Goal: Task Accomplishment & Management: Manage account settings

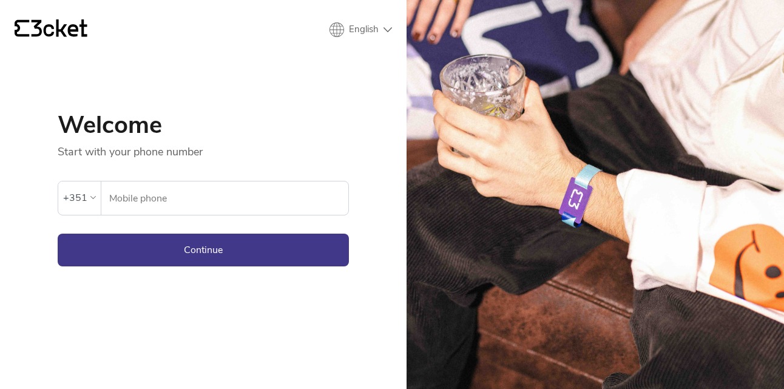
click at [84, 192] on div "+351" at bounding box center [75, 198] width 24 height 18
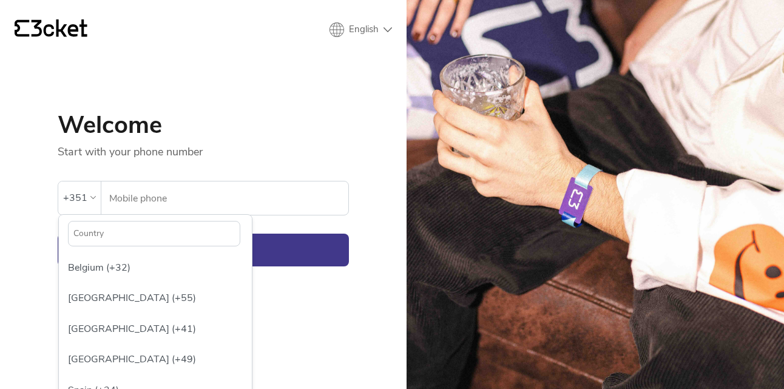
click at [121, 234] on input "text" at bounding box center [154, 233] width 172 height 25
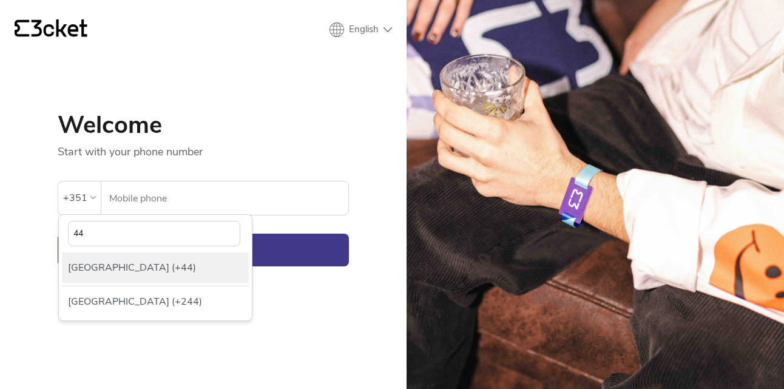
type input "44"
click at [126, 269] on div "[GEOGRAPHIC_DATA] (+44)" at bounding box center [155, 267] width 187 height 30
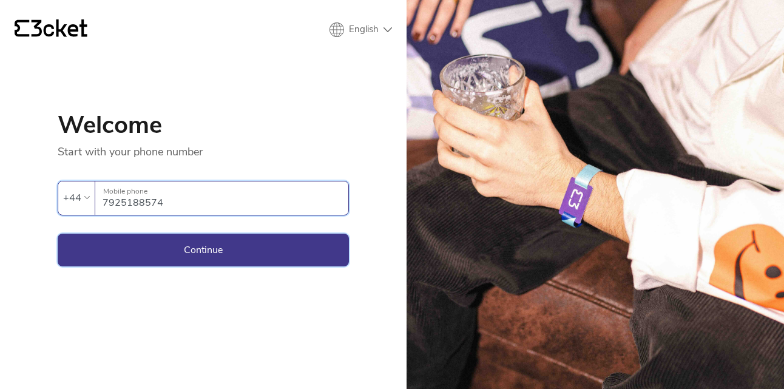
type input "7925188574"
click at [130, 255] on button "Continue" at bounding box center [203, 250] width 291 height 33
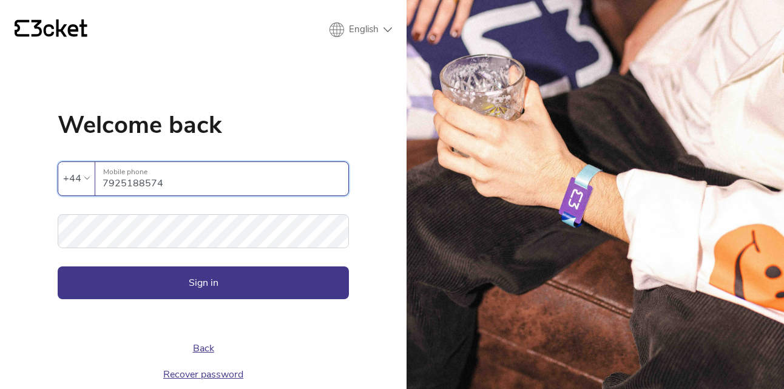
type input "07925188574"
click at [173, 272] on button "Sign in" at bounding box center [203, 282] width 291 height 33
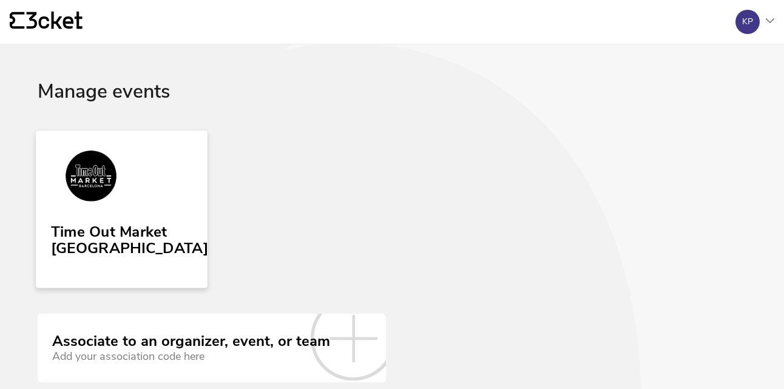
click at [130, 218] on div "Time Out Market Barcelona" at bounding box center [129, 237] width 157 height 39
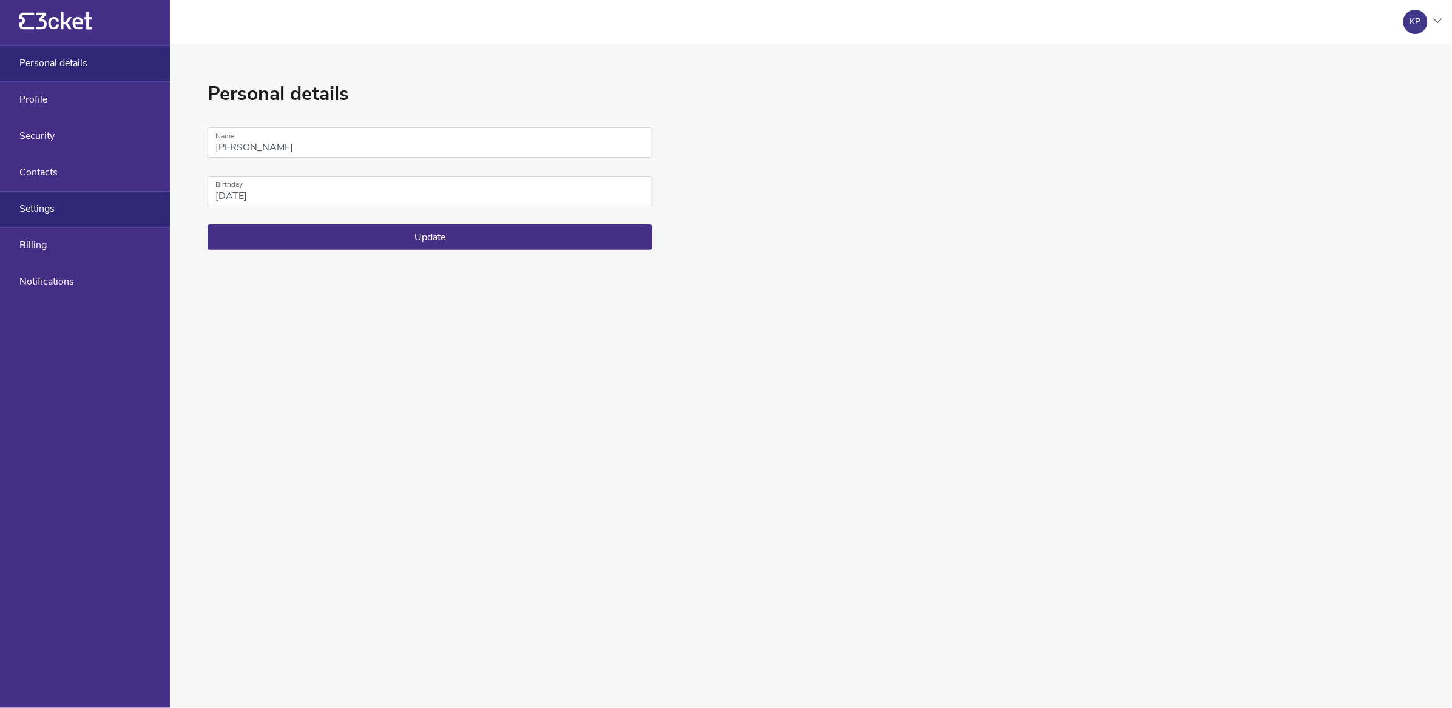
click at [45, 212] on span "Settings" at bounding box center [36, 208] width 35 height 11
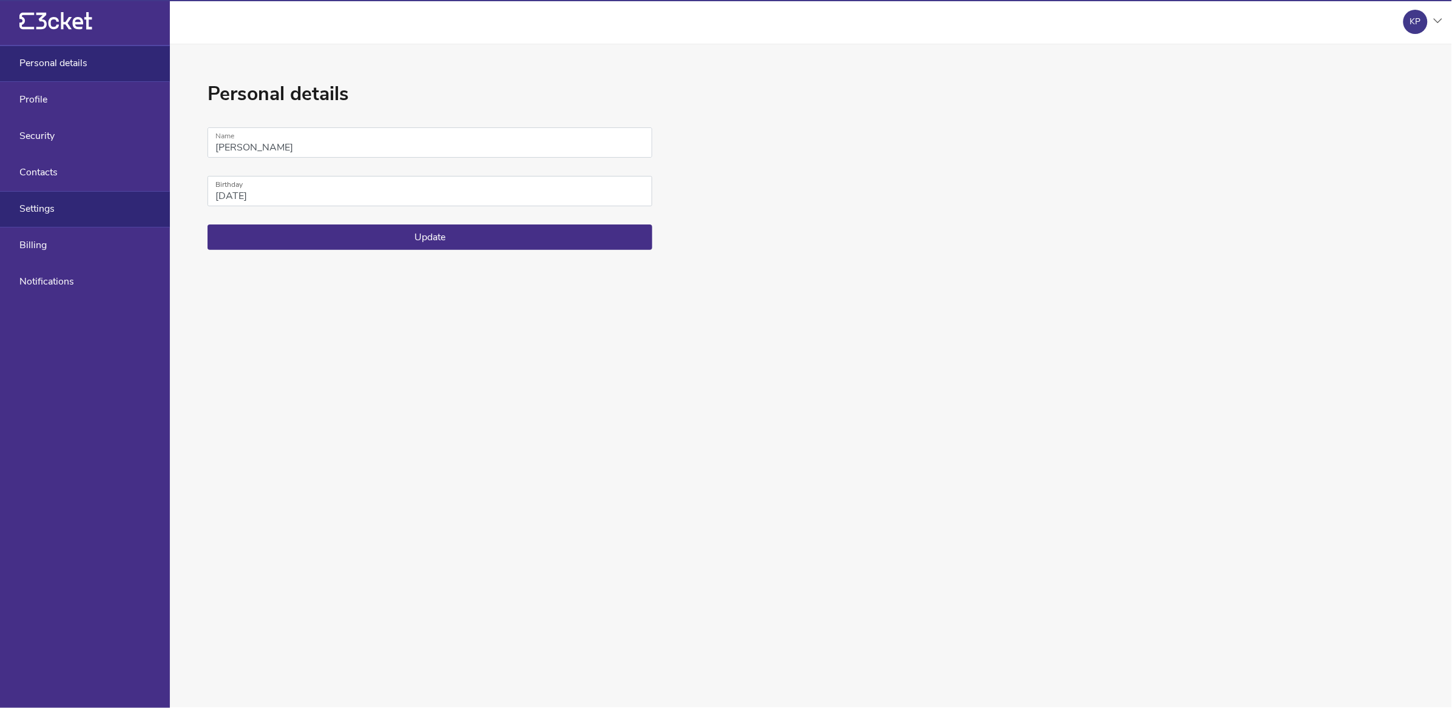
select select "en"
select select "Europe/Madrid"
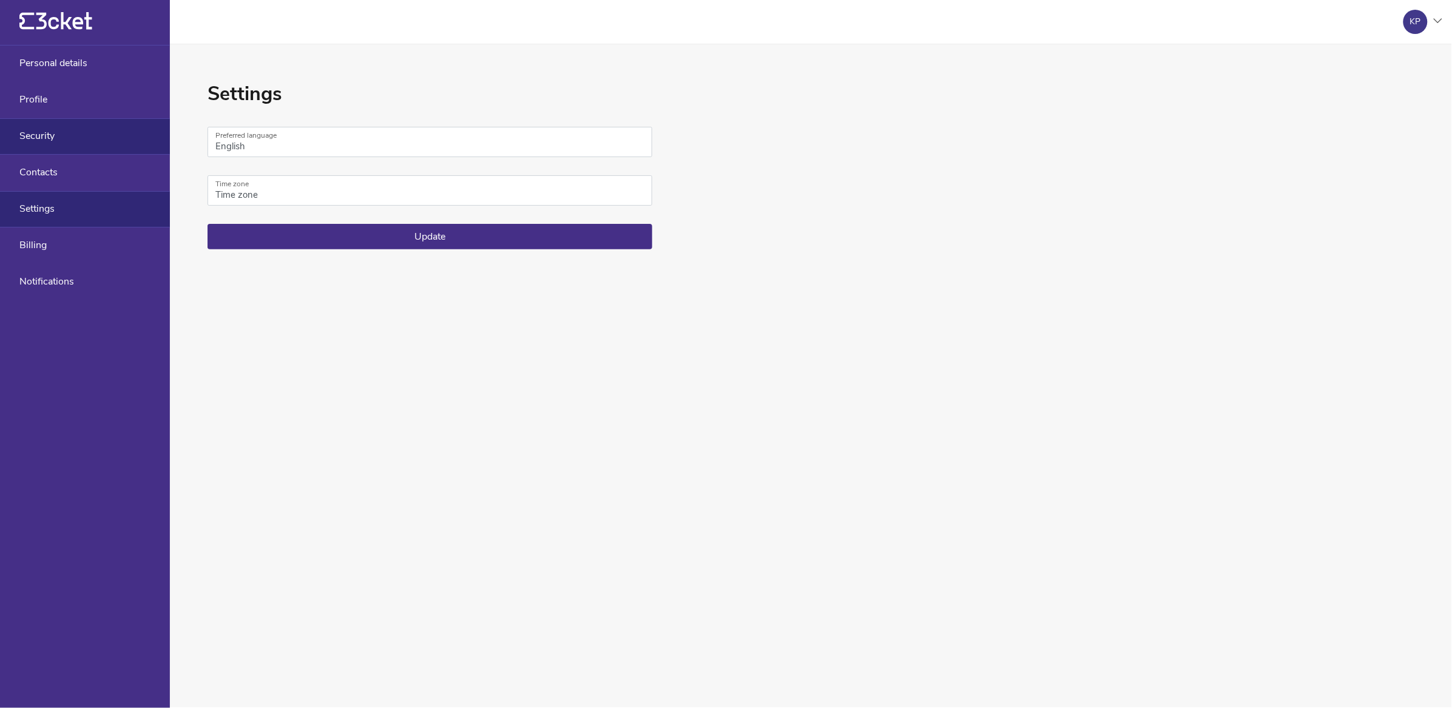
click at [49, 151] on div "Security" at bounding box center [85, 136] width 170 height 36
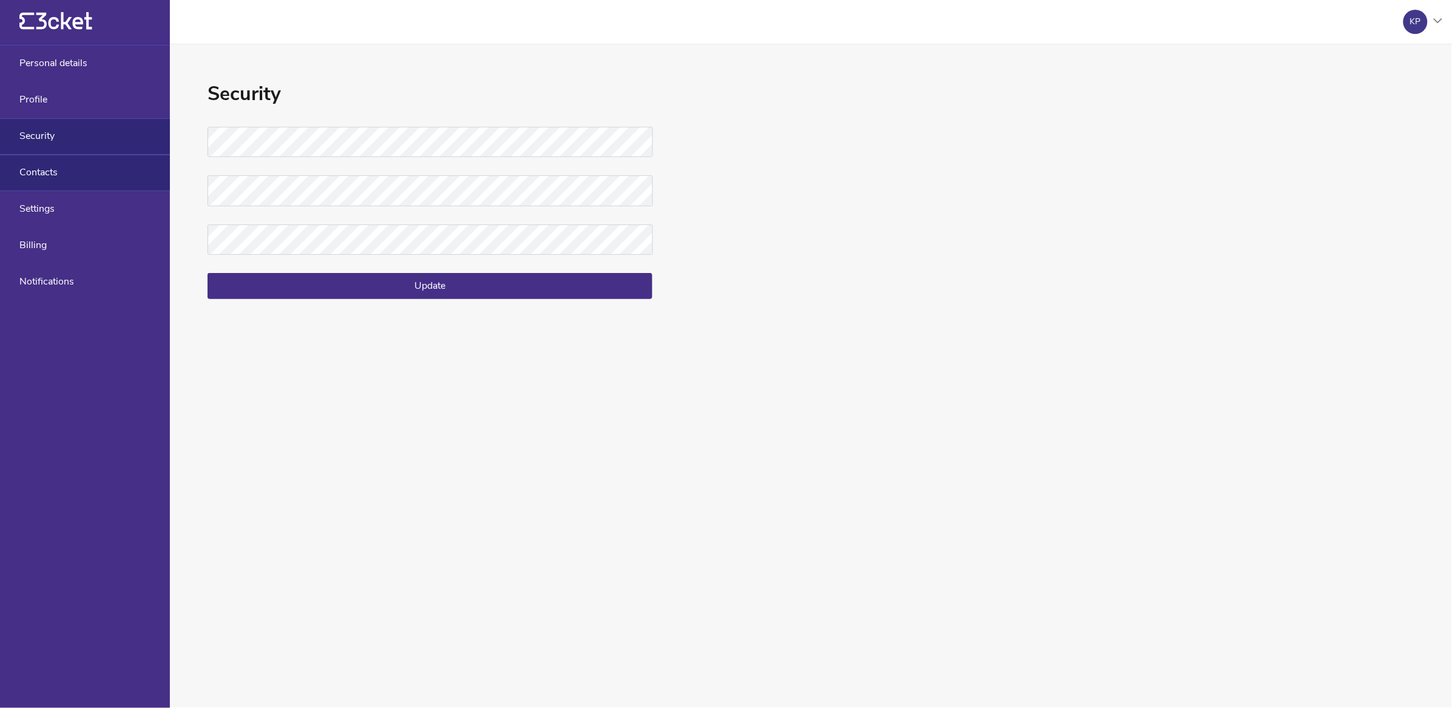
click at [52, 171] on span "Contacts" at bounding box center [38, 172] width 38 height 11
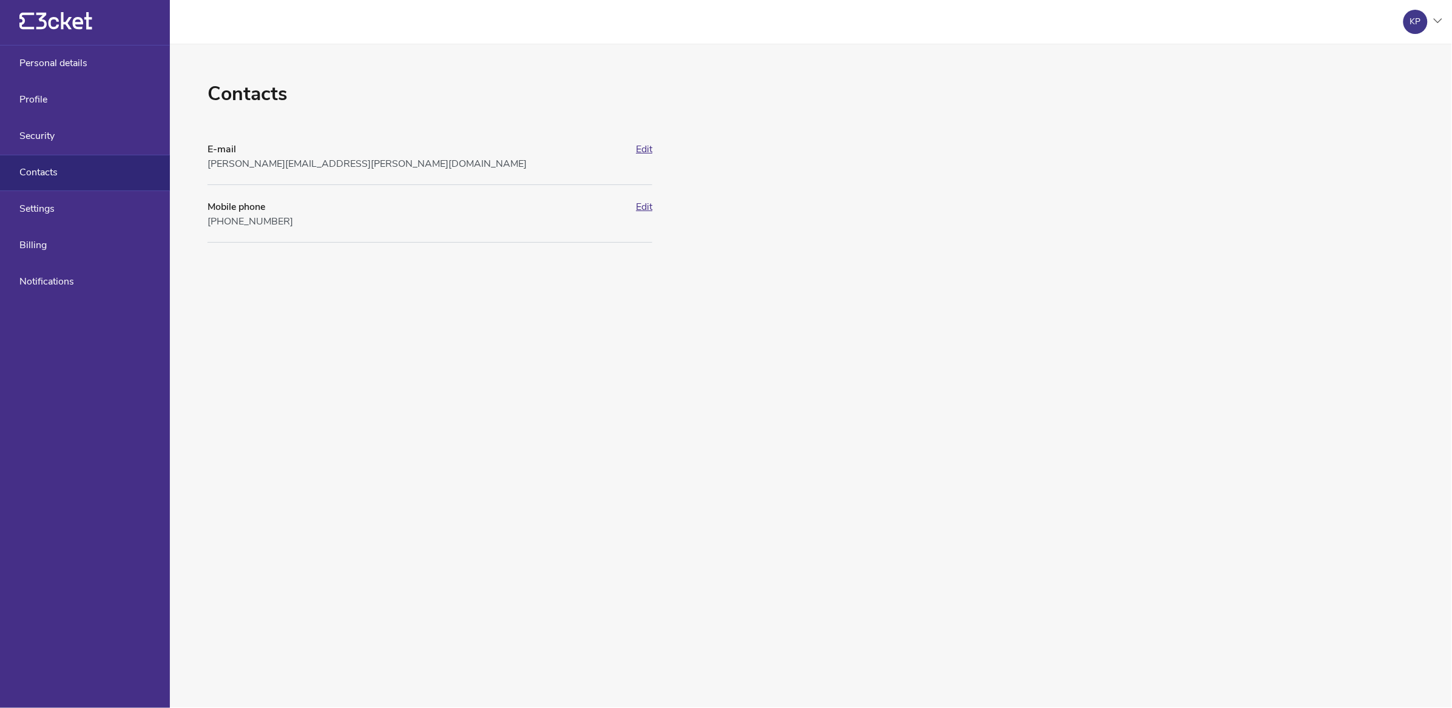
click at [52, 24] on icon "{' '}" at bounding box center [55, 21] width 73 height 18
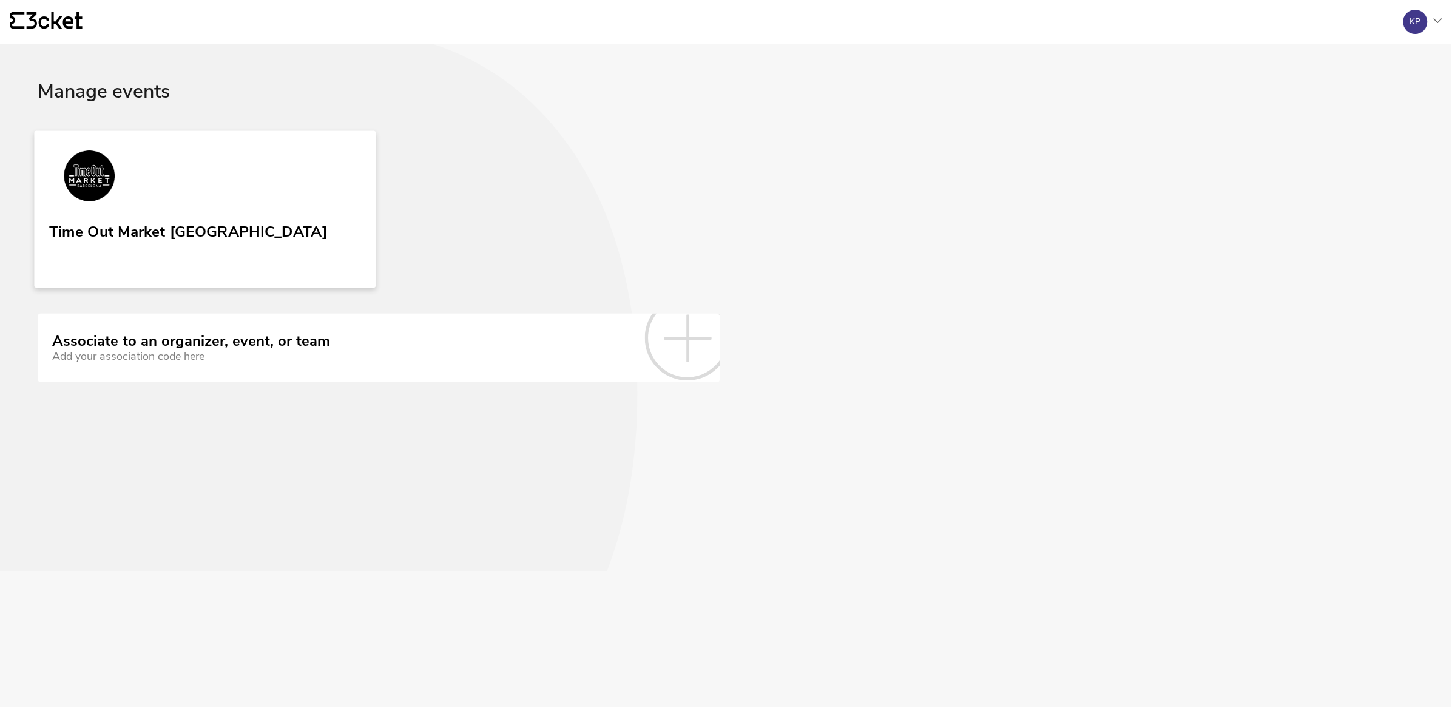
click at [150, 234] on div "Time Out Market Barcelona" at bounding box center [188, 229] width 278 height 22
